Goal: Information Seeking & Learning: Find specific fact

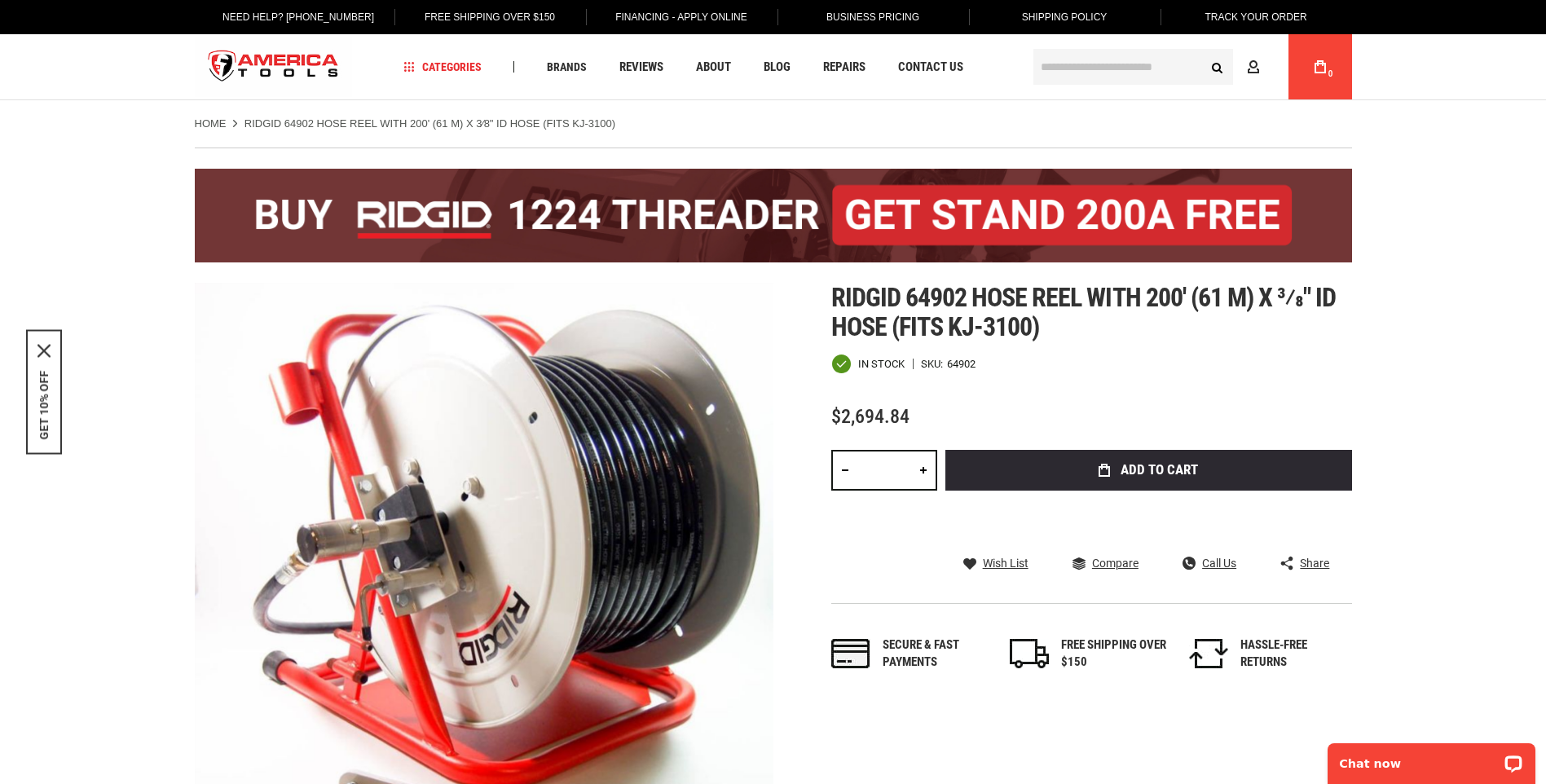
click at [1052, 73] on input "text" at bounding box center [1133, 66] width 200 height 35
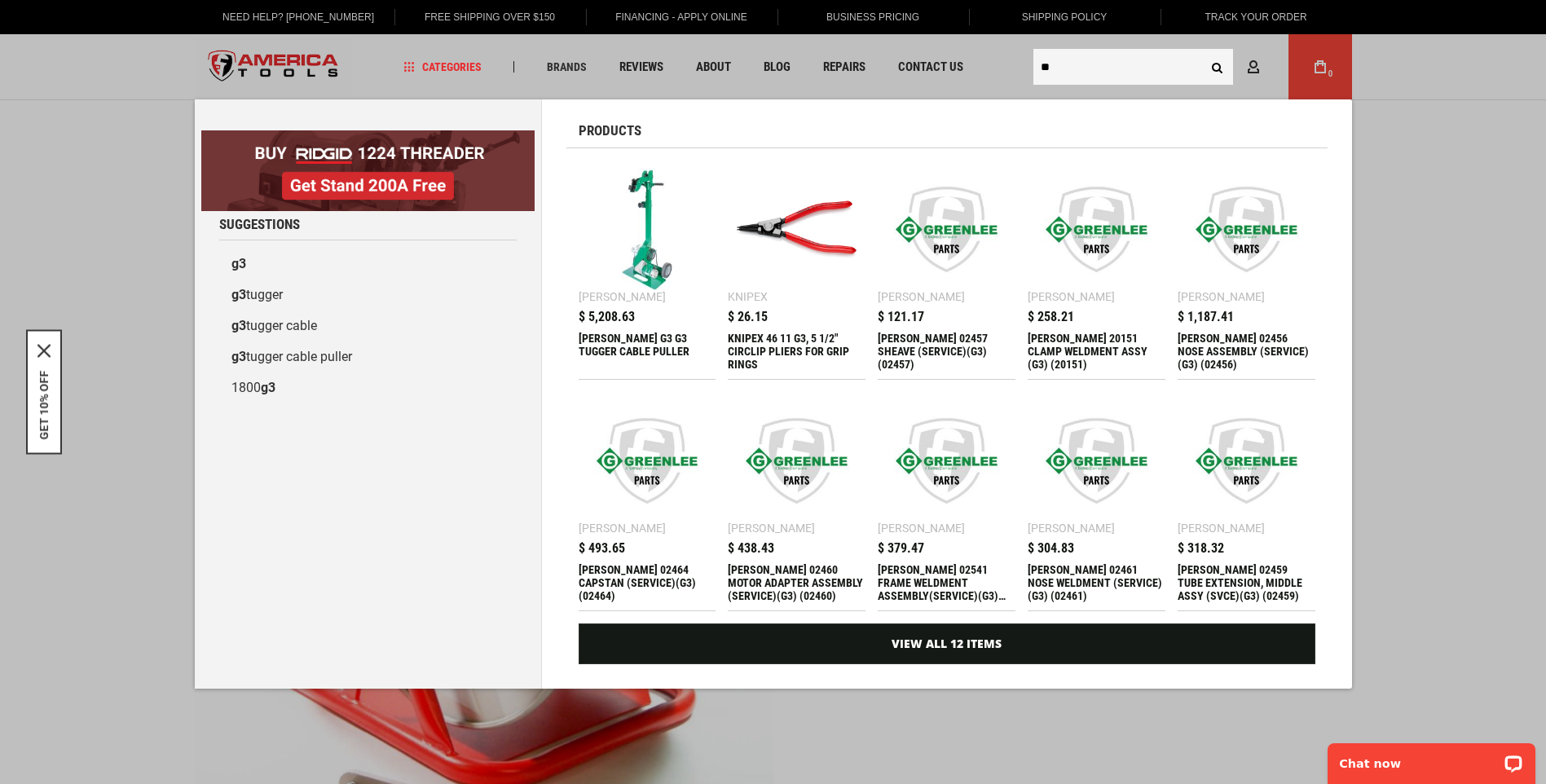
type input "**"
click at [1202, 52] on button "Search" at bounding box center [1217, 67] width 31 height 31
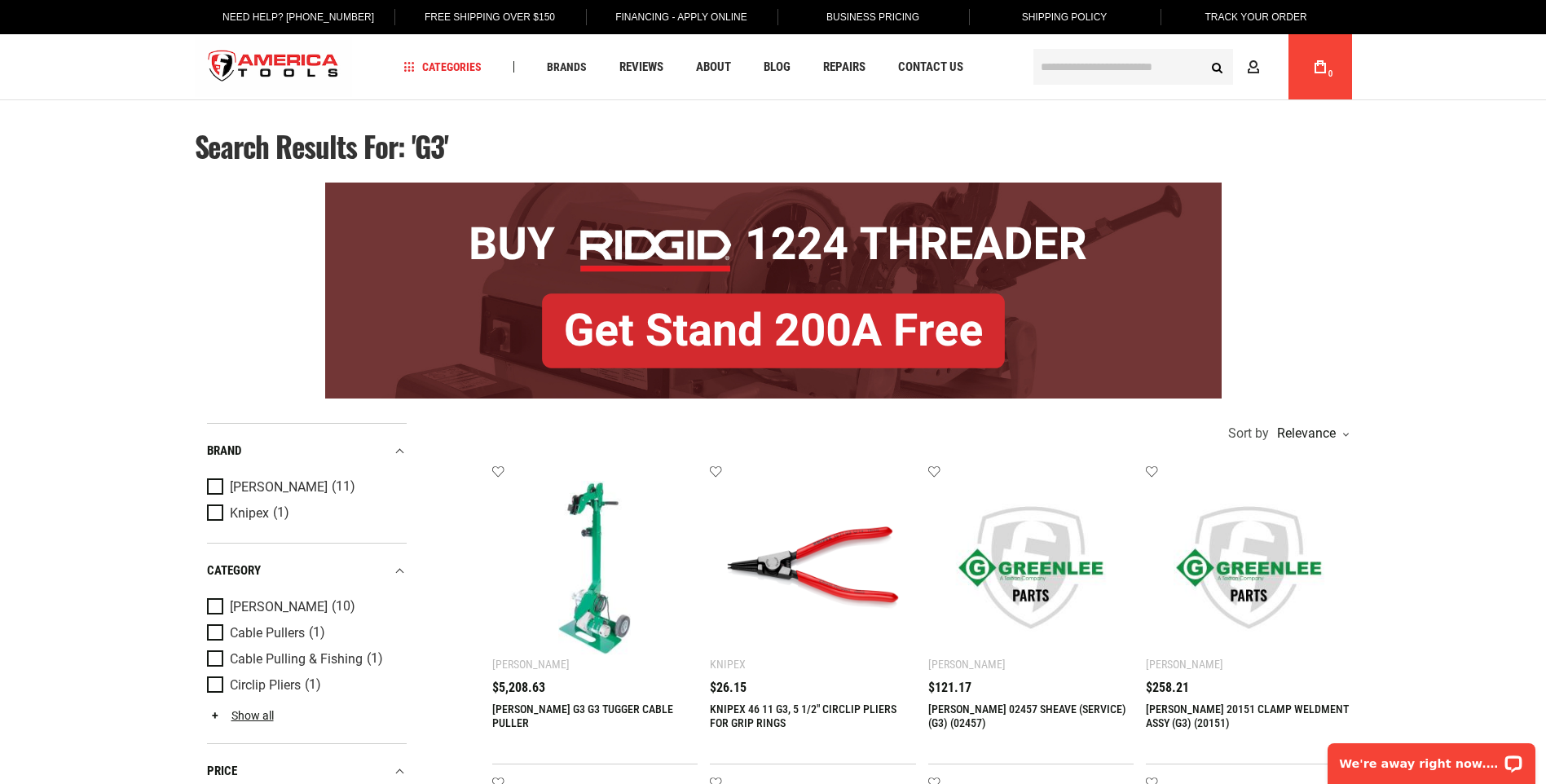
scroll to position [81, 0]
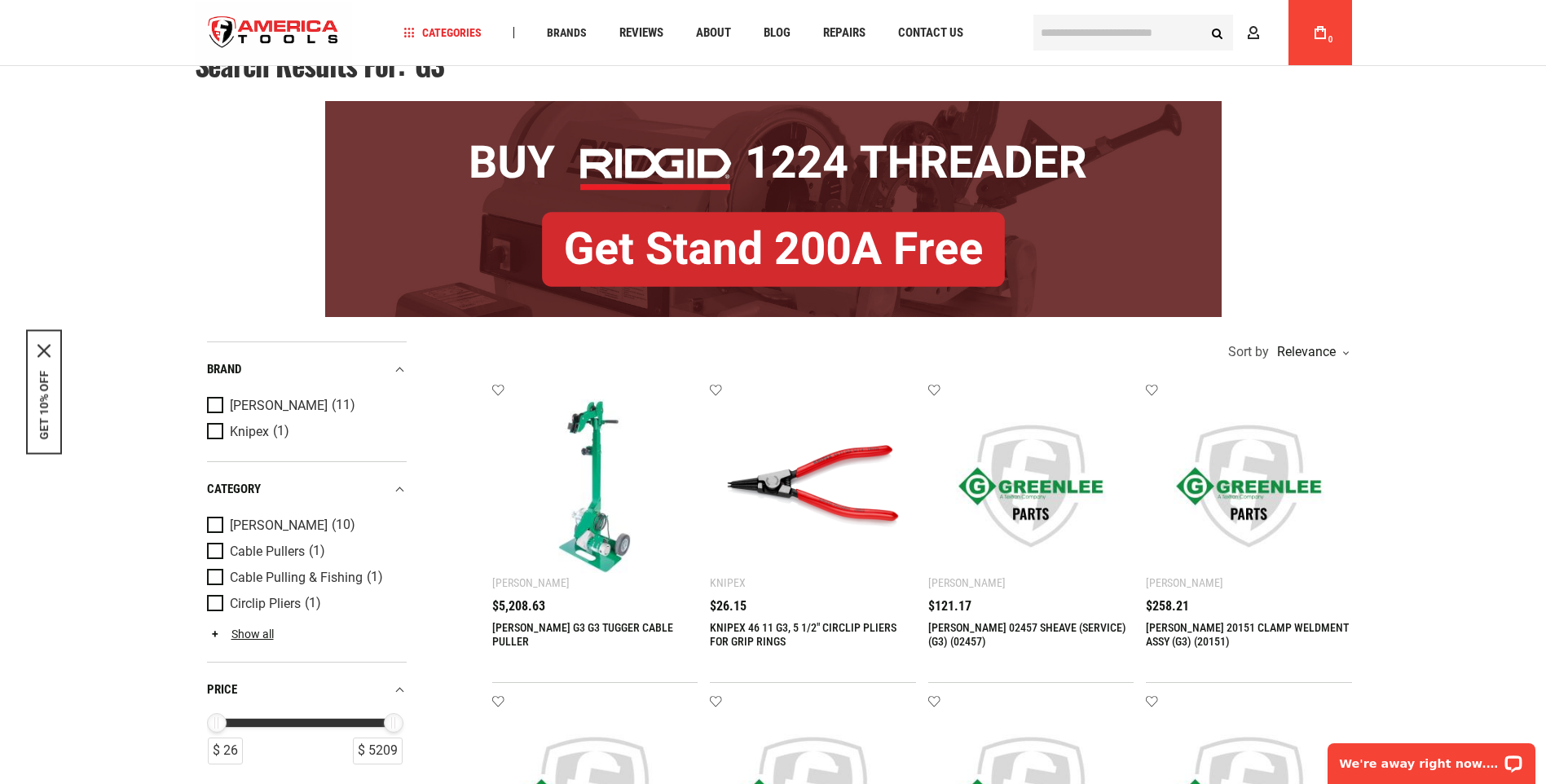
click at [515, 619] on div "GREENLEE G3 G3 TUGGER CABLE PULLER $5,208.63" at bounding box center [596, 632] width 207 height 66
drag, startPoint x: 624, startPoint y: 545, endPoint x: 713, endPoint y: 566, distance: 91.4
click at [625, 545] on img at bounding box center [596, 487] width 174 height 174
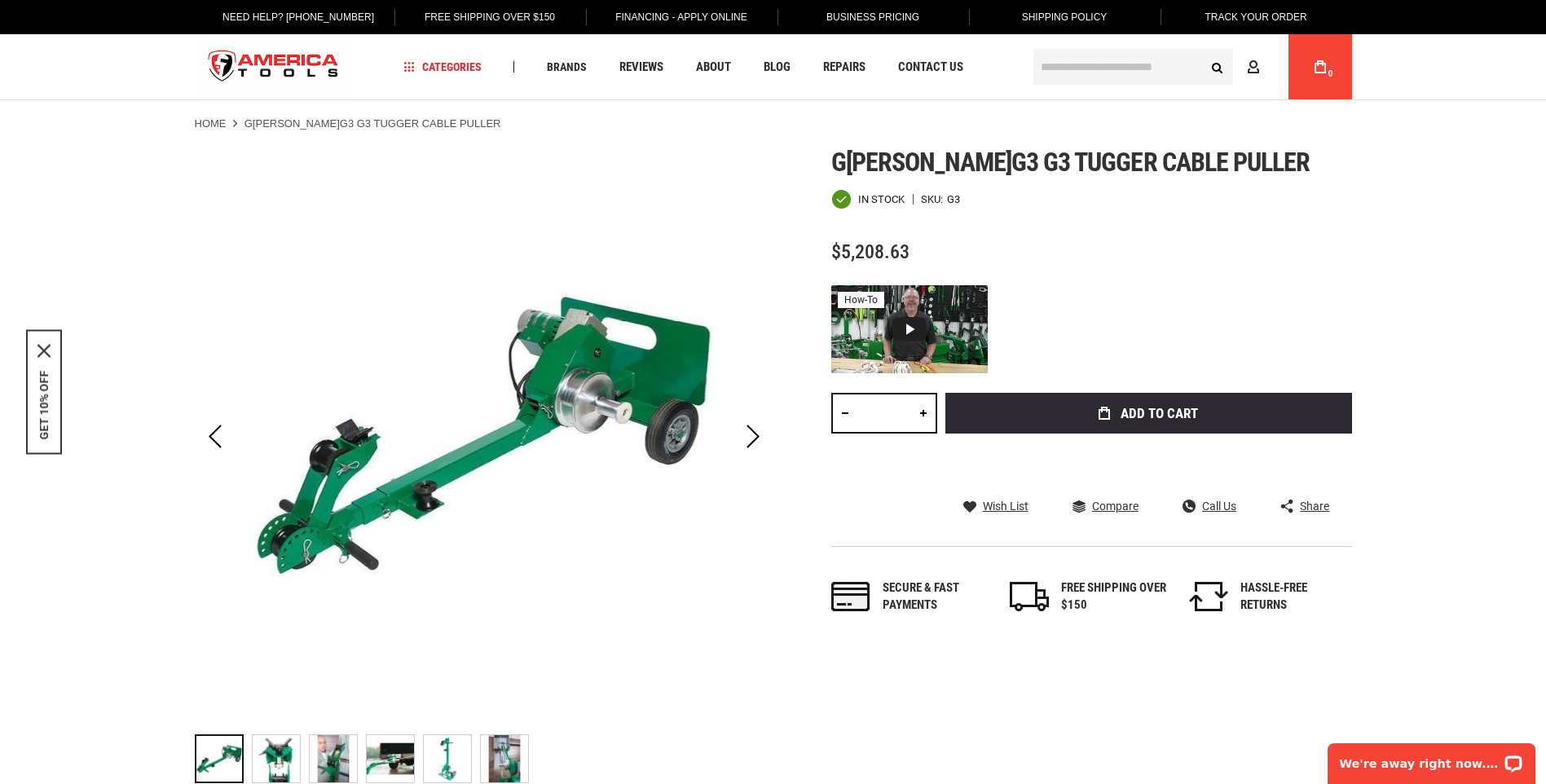
click at [1056, 68] on input "text" at bounding box center [1133, 66] width 200 height 35
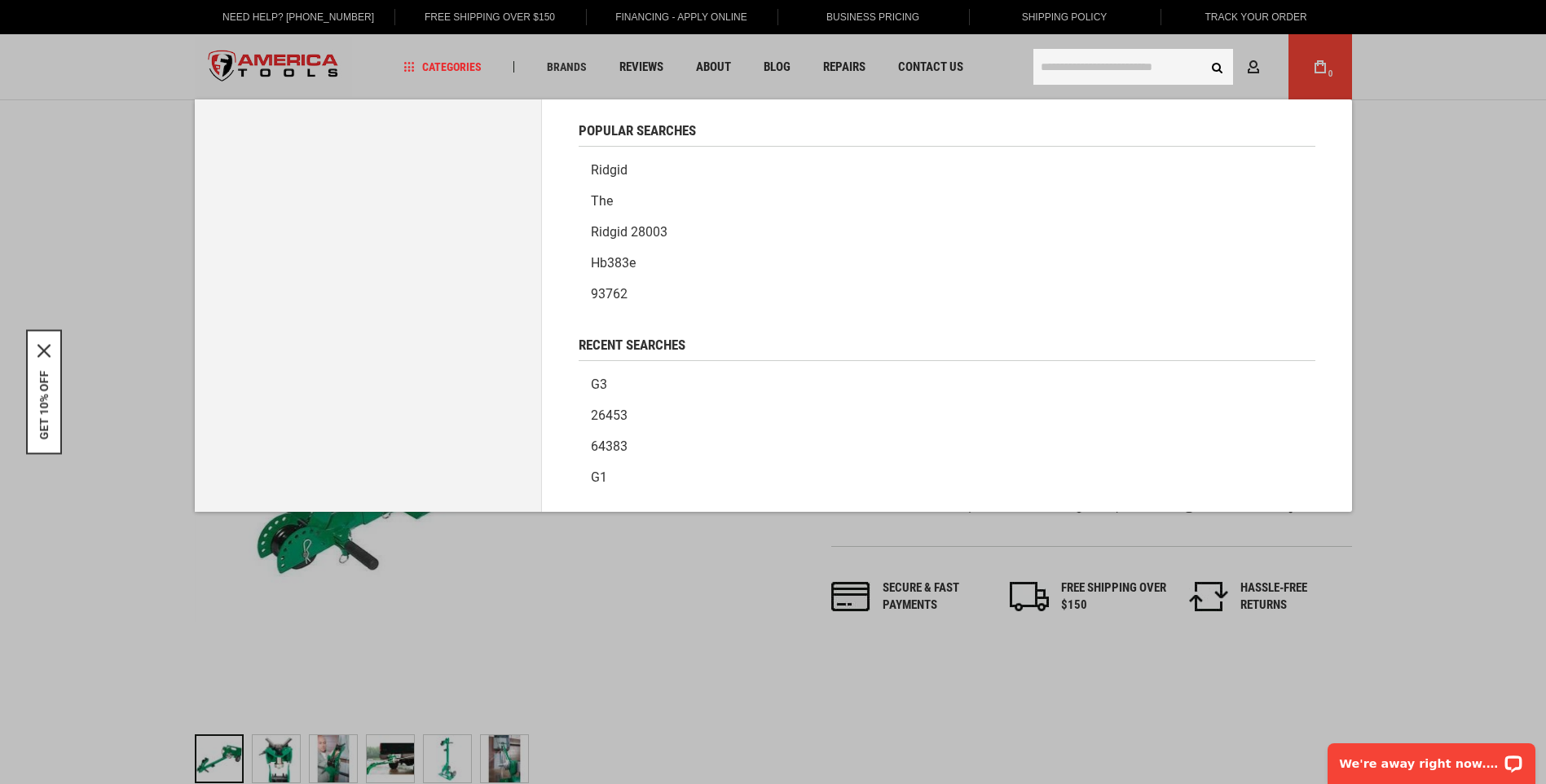
click at [1054, 56] on input "text" at bounding box center [1133, 66] width 200 height 35
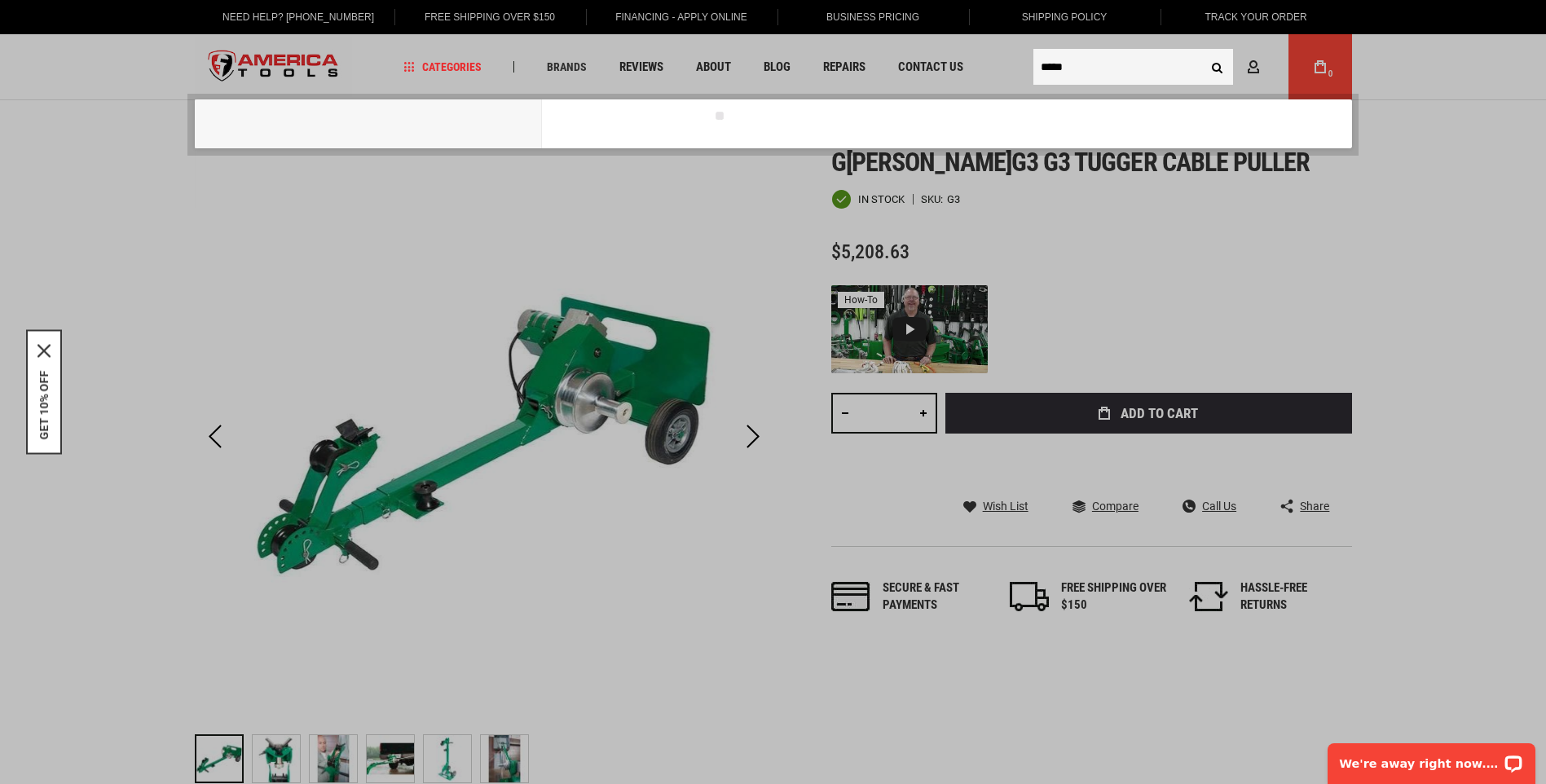
type input "*****"
click at [1202, 52] on button "Search" at bounding box center [1217, 67] width 31 height 31
